Goal: Information Seeking & Learning: Learn about a topic

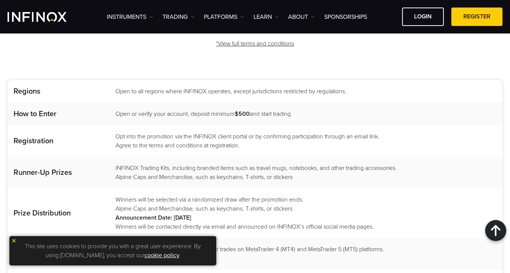
scroll to position [978, 0]
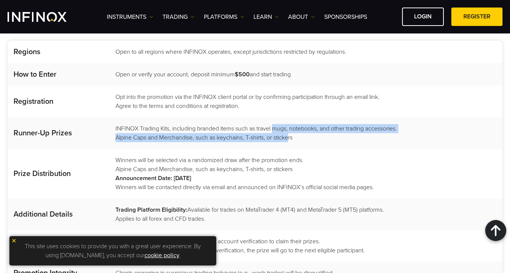
drag, startPoint x: 275, startPoint y: 128, endPoint x: 286, endPoint y: 137, distance: 14.0
click at [286, 137] on td "INFINOX Trading Kits, including branded items such as travel mugs, notebooks, a…" at bounding box center [306, 133] width 394 height 32
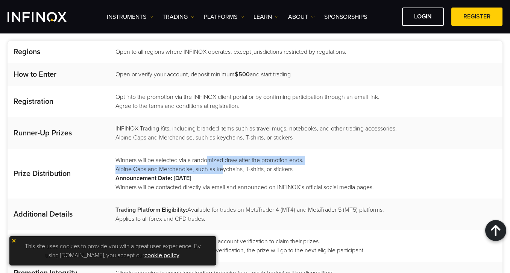
drag, startPoint x: 208, startPoint y: 159, endPoint x: 220, endPoint y: 169, distance: 15.5
click at [220, 169] on td "Winners will be selected via a randomized draw after the promotion ends. Alpine…" at bounding box center [306, 174] width 394 height 50
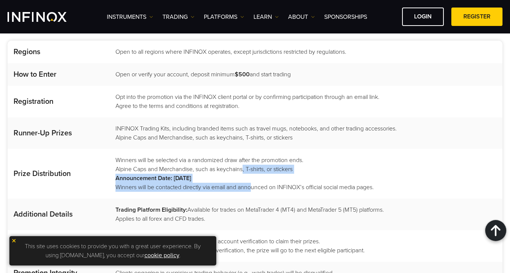
drag, startPoint x: 241, startPoint y: 167, endPoint x: 248, endPoint y: 183, distance: 16.8
click at [248, 183] on td "Winners will be selected via a randomized draw after the promotion ends. Alpine…" at bounding box center [306, 174] width 394 height 50
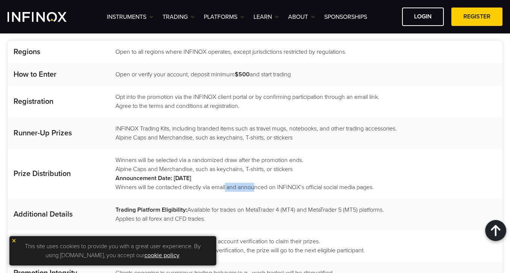
drag, startPoint x: 225, startPoint y: 187, endPoint x: 252, endPoint y: 187, distance: 26.7
click at [252, 187] on td "Winners will be selected via a randomized draw after the promotion ends. Alpine…" at bounding box center [306, 174] width 394 height 50
drag, startPoint x: 258, startPoint y: 209, endPoint x: 265, endPoint y: 215, distance: 9.9
click at [265, 215] on td "Trading Platform Eligibility: Available for trades on MetaTrader 4 (MT4) and Me…" at bounding box center [306, 215] width 394 height 32
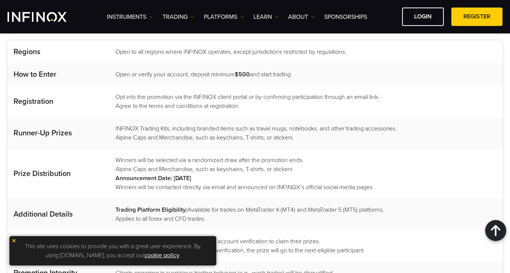
click at [265, 215] on td "Trading Platform Eligibility: Available for trades on MetaTrader 4 (MT4) and Me…" at bounding box center [306, 215] width 394 height 32
drag, startPoint x: 236, startPoint y: 208, endPoint x: 240, endPoint y: 214, distance: 7.1
click at [240, 214] on td "Trading Platform Eligibility: Available for trades on MetaTrader 4 (MT4) and Me…" at bounding box center [306, 215] width 394 height 32
